Goal: Task Accomplishment & Management: Complete application form

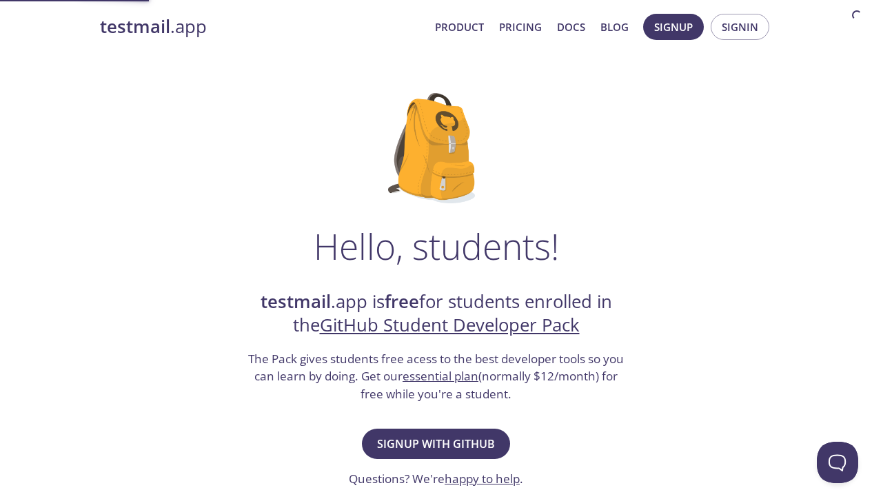
scroll to position [74, 0]
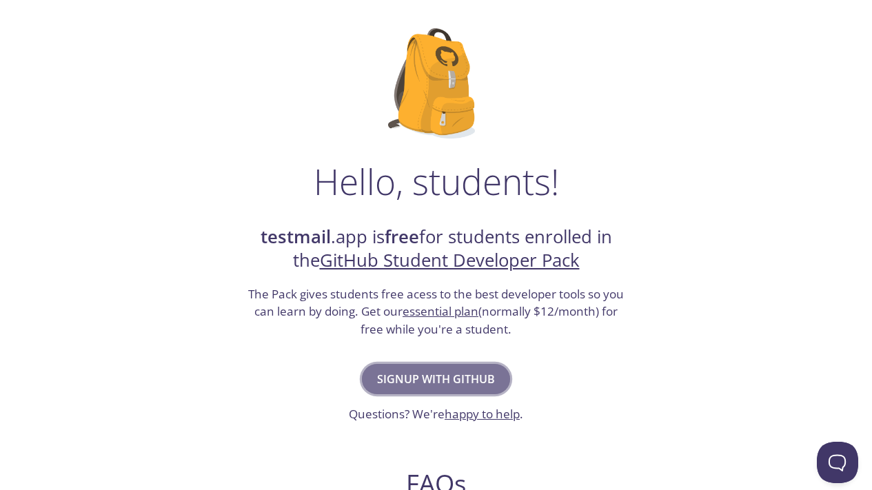
click at [457, 389] on button "Signup with GitHub" at bounding box center [436, 379] width 148 height 30
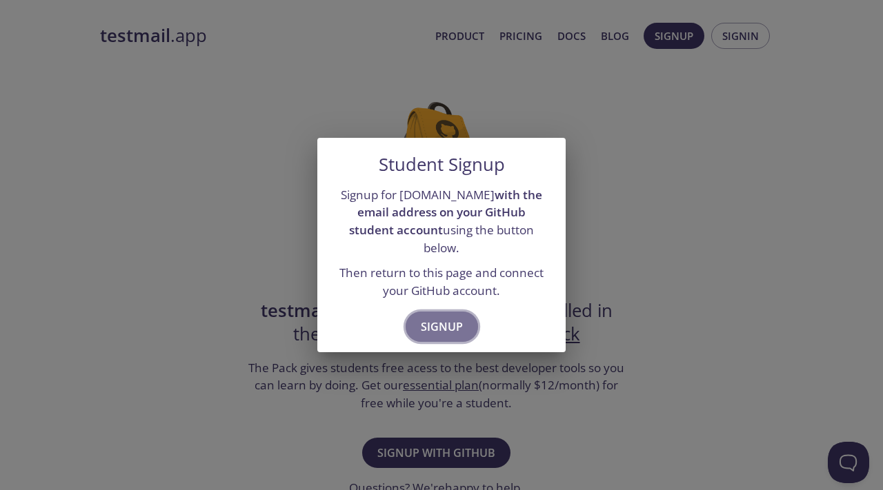
click at [443, 317] on span "Signup" at bounding box center [442, 326] width 42 height 19
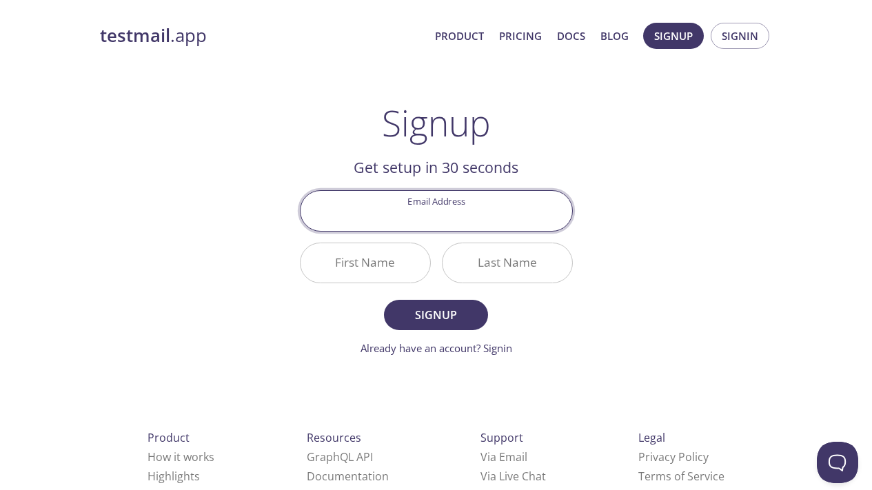
click at [440, 222] on input "Email Address" at bounding box center [437, 210] width 272 height 39
type input "[EMAIL_ADDRESS][DOMAIN_NAME]"
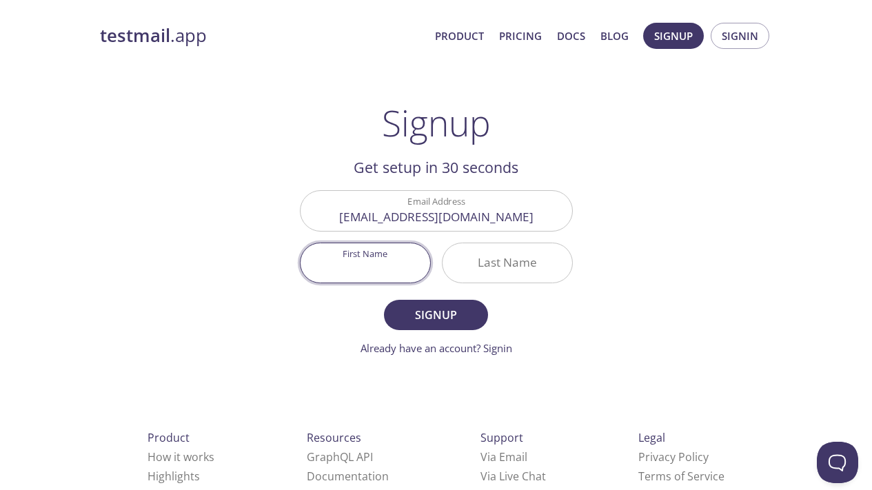
click at [392, 270] on input "First Name" at bounding box center [366, 262] width 130 height 39
click at [515, 266] on input "Last Name" at bounding box center [508, 262] width 130 height 39
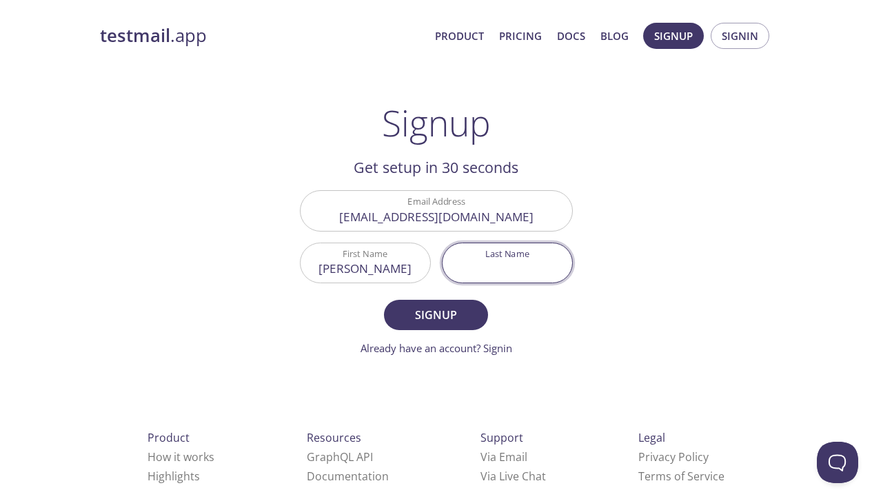
click at [406, 269] on input "[PERSON_NAME]" at bounding box center [366, 262] width 130 height 39
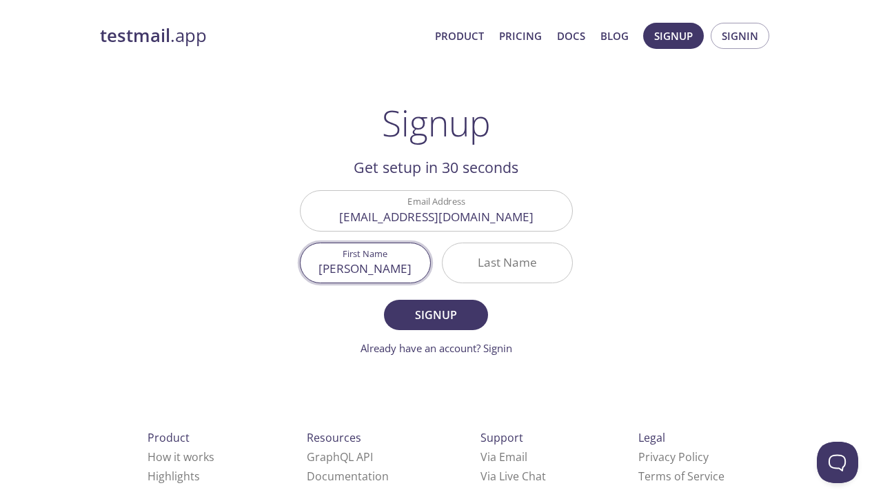
type input "[PERSON_NAME]"
click at [488, 269] on input "Last Name" at bounding box center [508, 262] width 130 height 39
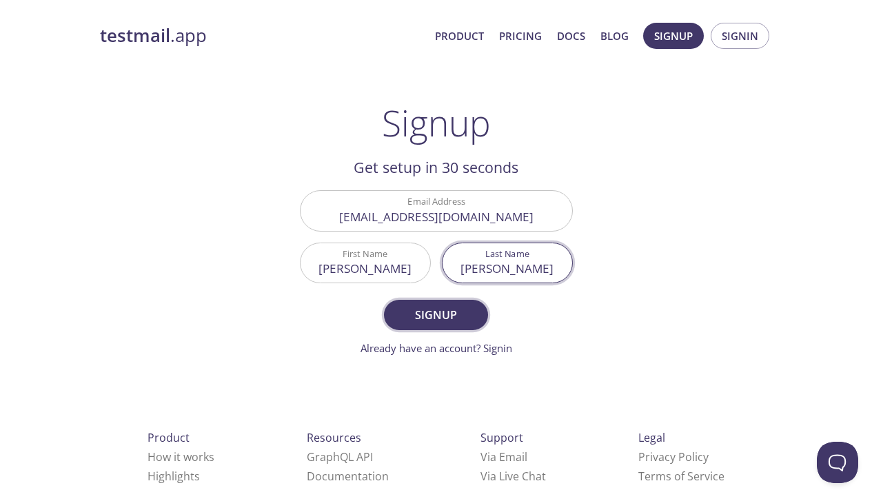
type input "[PERSON_NAME]"
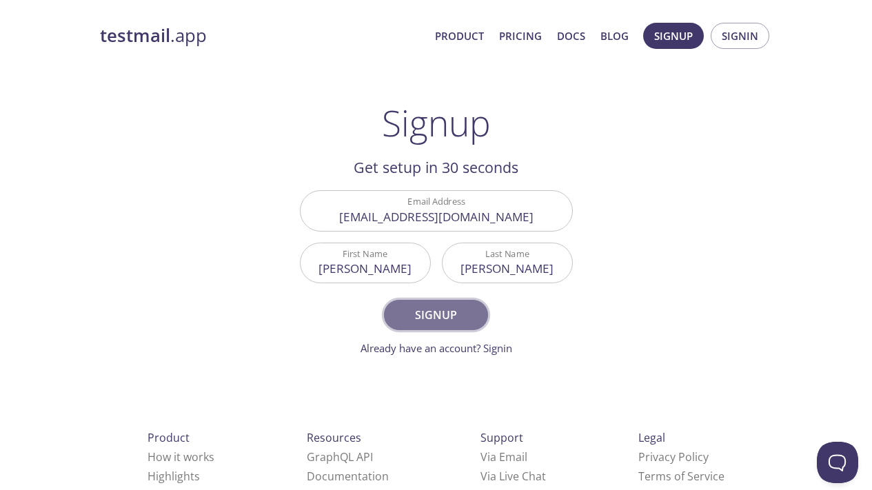
click at [442, 304] on button "Signup" at bounding box center [435, 315] width 103 height 30
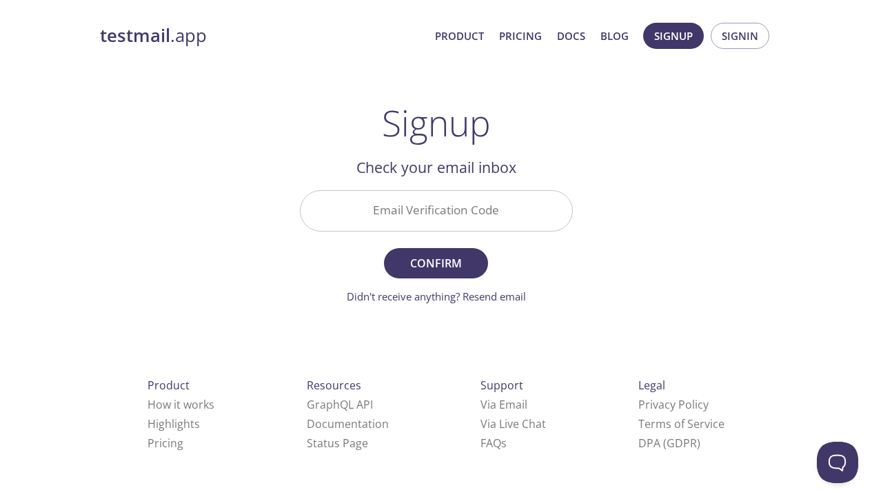
click at [440, 217] on input "Email Verification Code" at bounding box center [437, 210] width 272 height 39
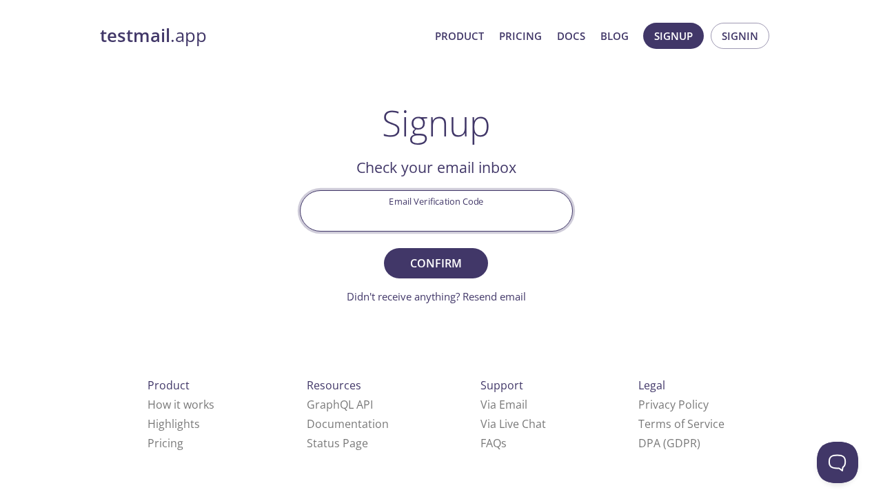
click at [417, 224] on input "Email Verification Code" at bounding box center [437, 210] width 272 height 39
paste input "WDC5G6J"
type input "WDC5G6J"
click at [416, 266] on span "Confirm" at bounding box center [435, 263] width 73 height 19
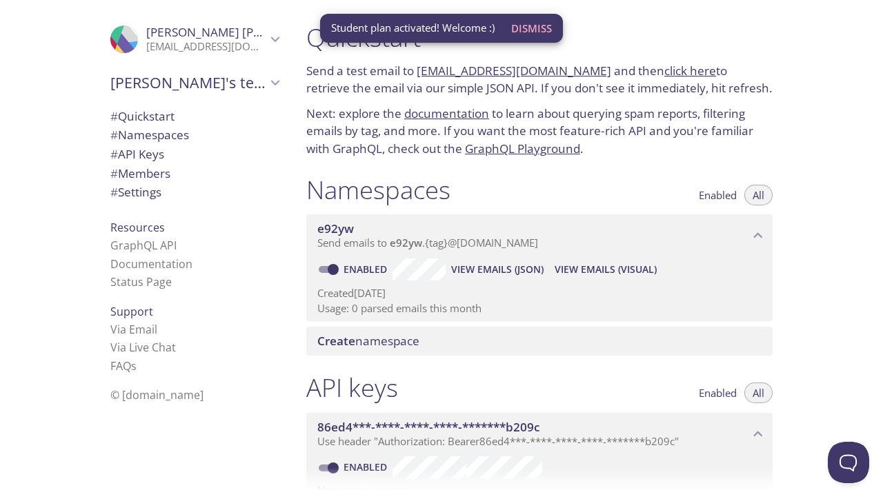
click at [198, 116] on span "# Quickstart" at bounding box center [194, 117] width 168 height 18
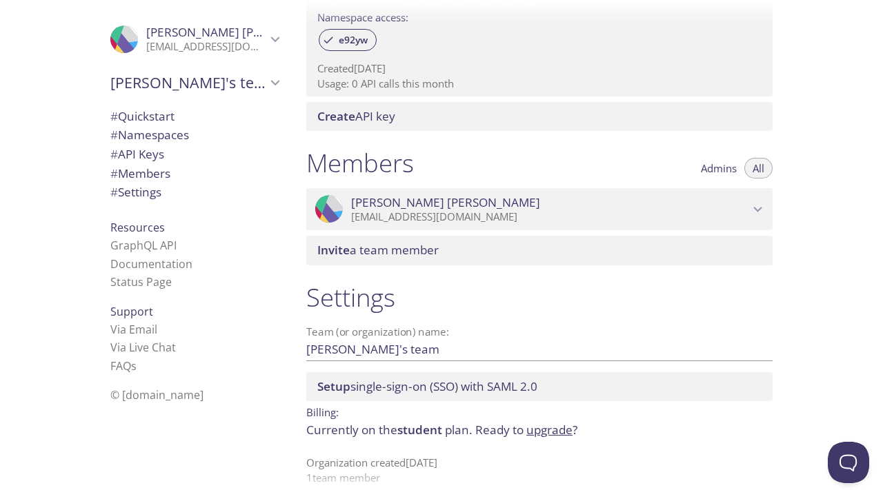
scroll to position [490, 0]
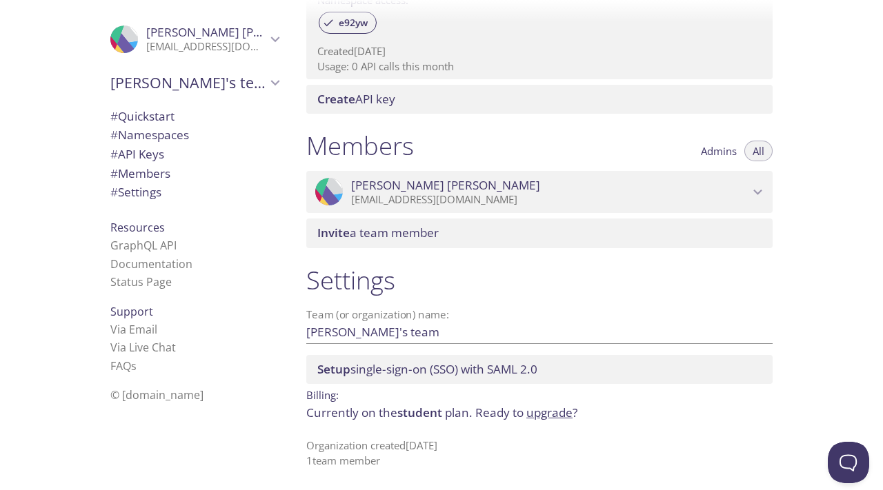
click at [252, 37] on span "[PERSON_NAME]" at bounding box center [206, 32] width 120 height 15
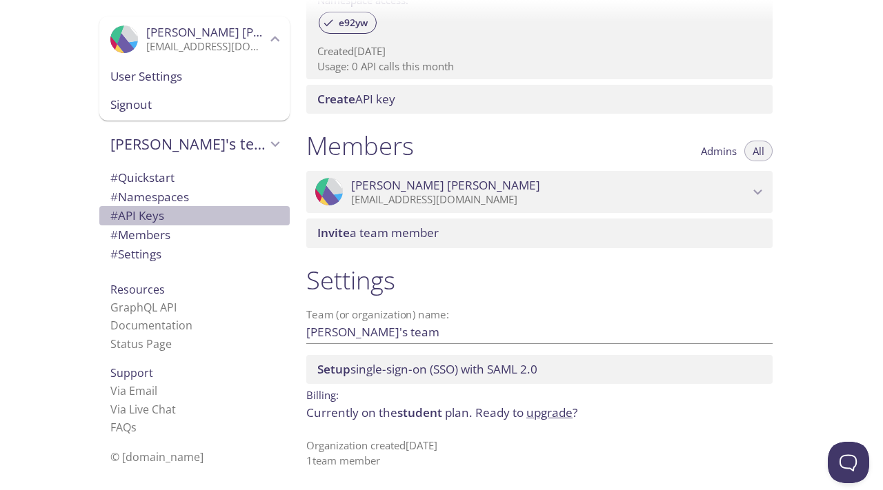
click at [194, 217] on span "# API Keys" at bounding box center [194, 216] width 168 height 18
